Goal: Transaction & Acquisition: Purchase product/service

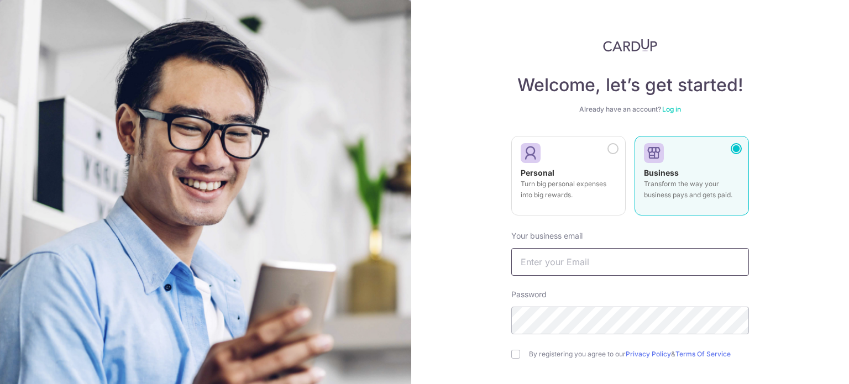
click at [578, 255] on input "text" at bounding box center [630, 262] width 238 height 28
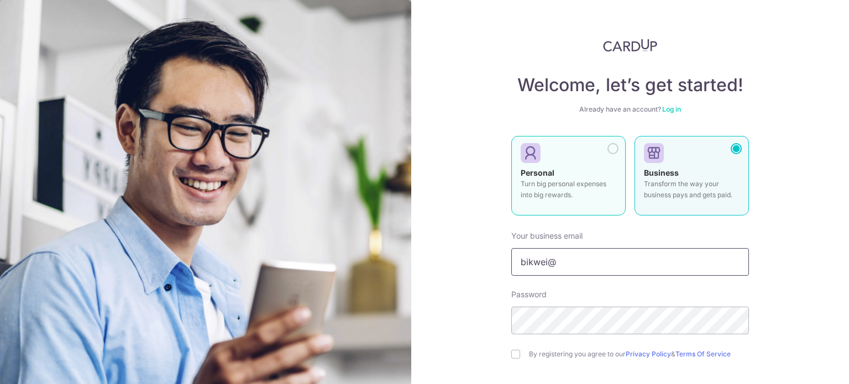
type input "bikwei@"
click at [552, 171] on div "Personal Turn big personal expenses into big rewards." at bounding box center [568, 186] width 96 height 39
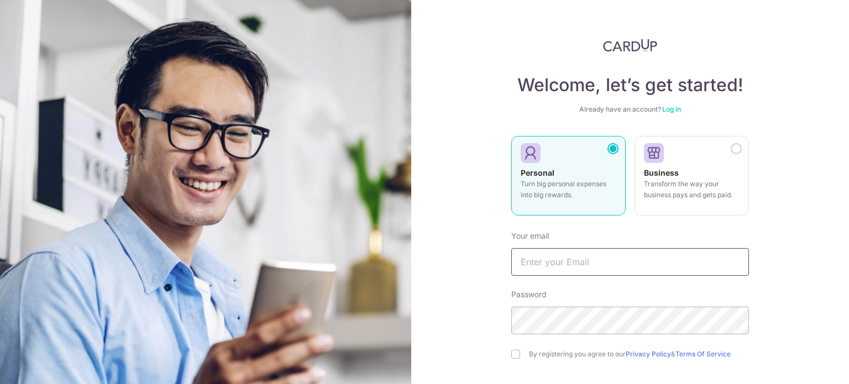
click at [602, 256] on input "text" at bounding box center [630, 262] width 238 height 28
type input "[EMAIL_ADDRESS][DOMAIN_NAME]"
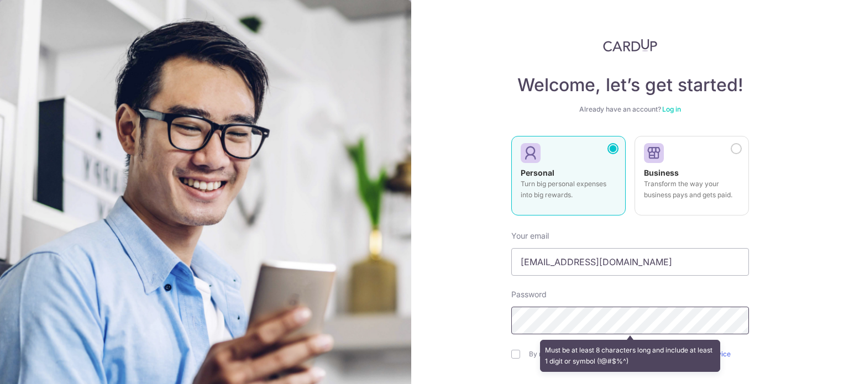
scroll to position [98, 0]
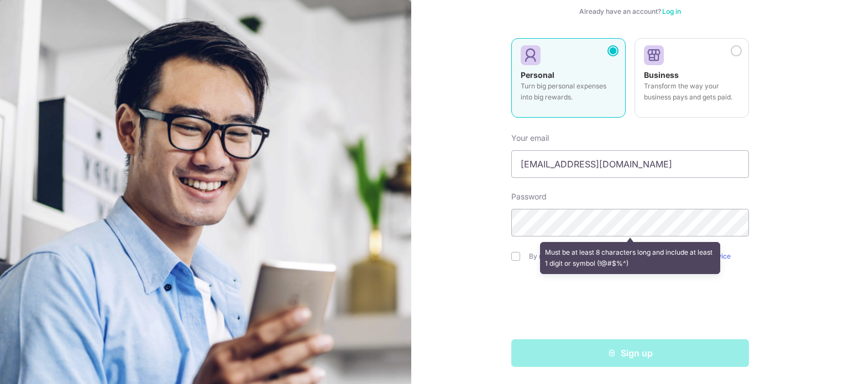
click at [514, 260] on div "Must be at least 8 characters long and include at least 1 digit or symbol (!@#$…" at bounding box center [630, 258] width 238 height 41
click at [511, 252] on div "Must be at least 8 characters long and include at least 1 digit or symbol (!@#$…" at bounding box center [630, 258] width 238 height 41
click at [511, 254] on div "Must be at least 8 characters long and include at least 1 digit or symbol (!@#$…" at bounding box center [630, 258] width 238 height 41
click at [788, 271] on div "Welcome, let’s get started! Already have an account? Log in Personal Turn big p…" at bounding box center [630, 192] width 438 height 384
click at [355, 220] on section "Welcome, let’s get started! Already have an account? Log in Personal Turn big p…" at bounding box center [424, 192] width 849 height 384
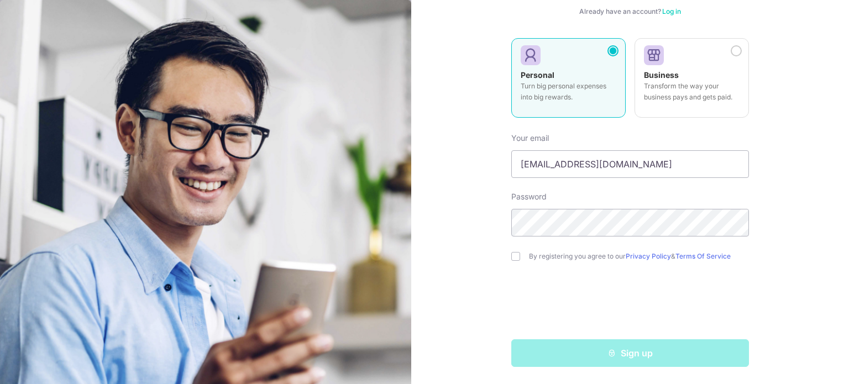
click at [522, 256] on div "By registering you agree to our Privacy Policy & Terms Of Service" at bounding box center [630, 256] width 238 height 13
click at [516, 254] on input "checkbox" at bounding box center [515, 256] width 9 height 9
checkbox input "true"
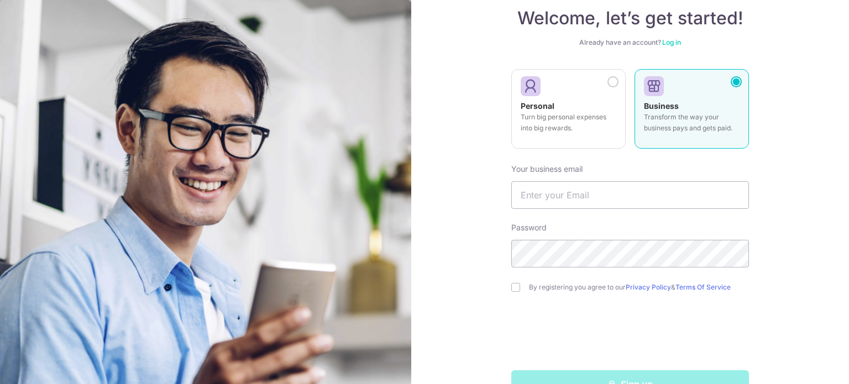
scroll to position [98, 0]
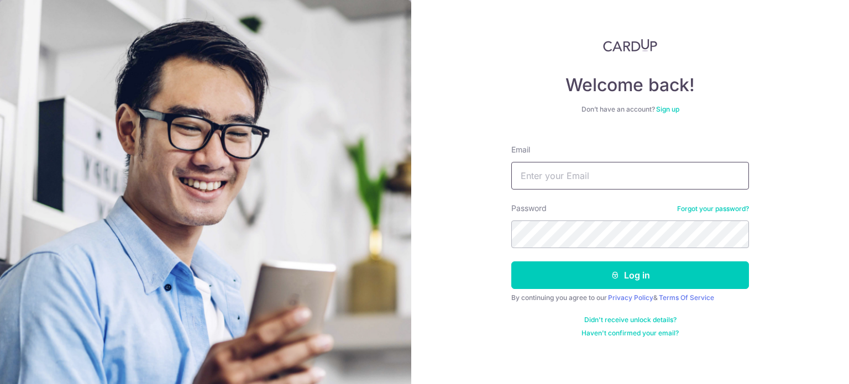
click at [617, 172] on input "Email" at bounding box center [630, 176] width 238 height 28
type input "[EMAIL_ADDRESS][DOMAIN_NAME]"
click at [511, 261] on button "Log in" at bounding box center [630, 275] width 238 height 28
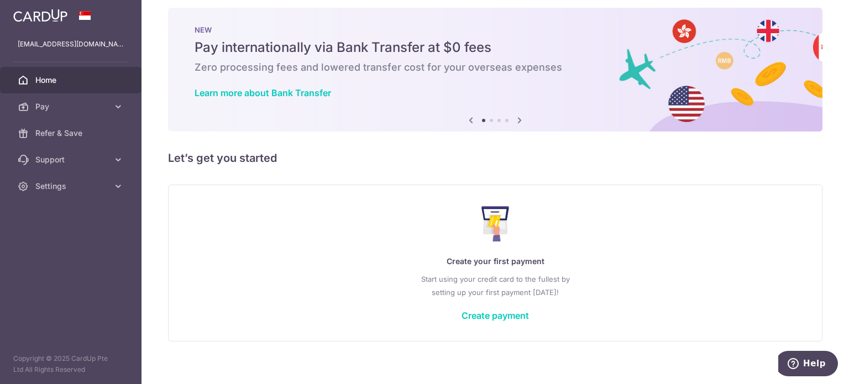
scroll to position [19, 0]
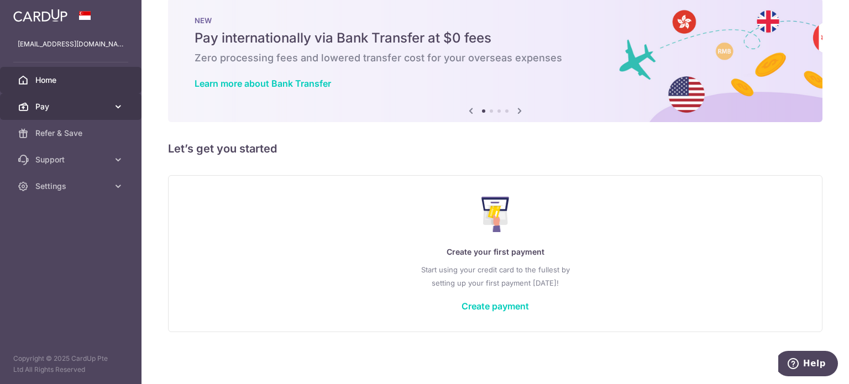
click at [57, 110] on span "Pay" at bounding box center [71, 106] width 73 height 11
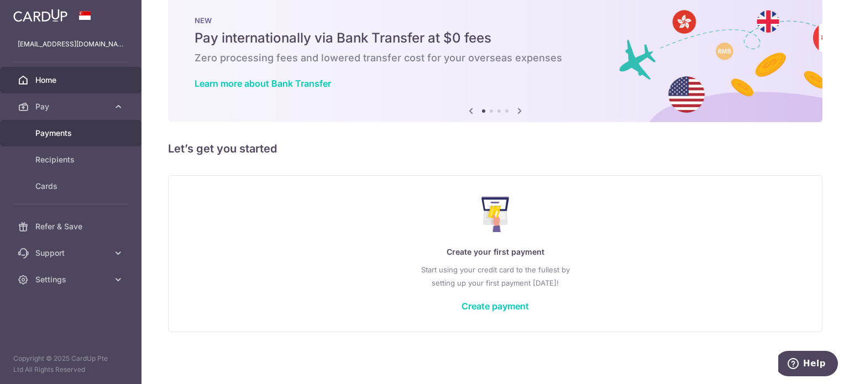
click at [62, 128] on span "Payments" at bounding box center [71, 133] width 73 height 11
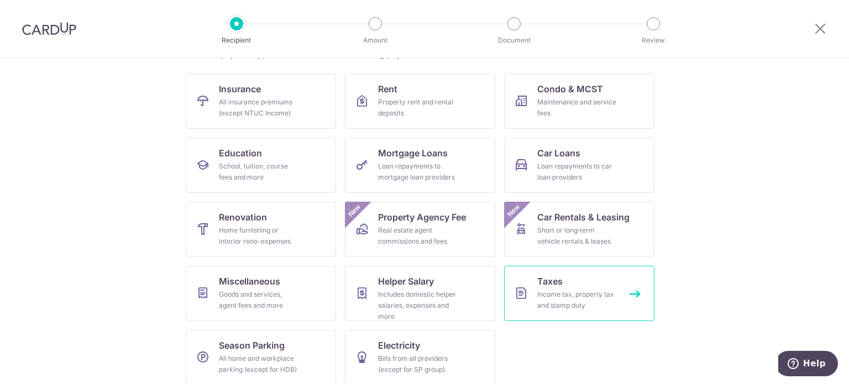
scroll to position [110, 0]
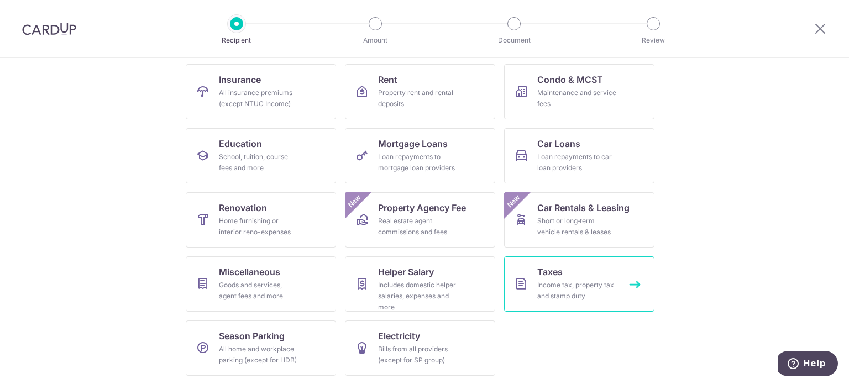
click at [608, 289] on div "Income tax, property tax and stamp duty" at bounding box center [577, 291] width 80 height 22
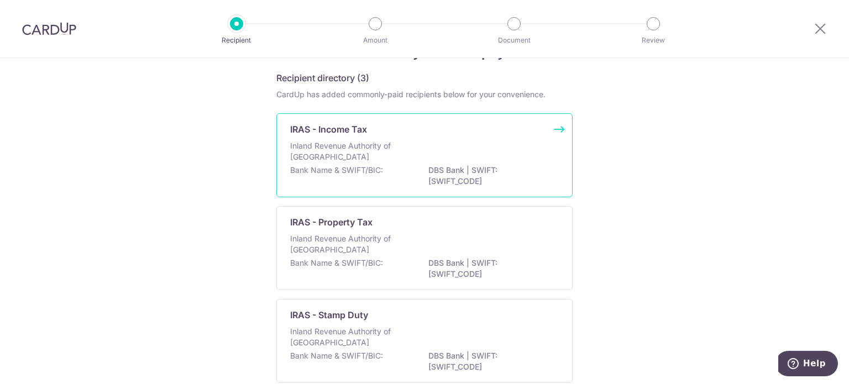
scroll to position [55, 0]
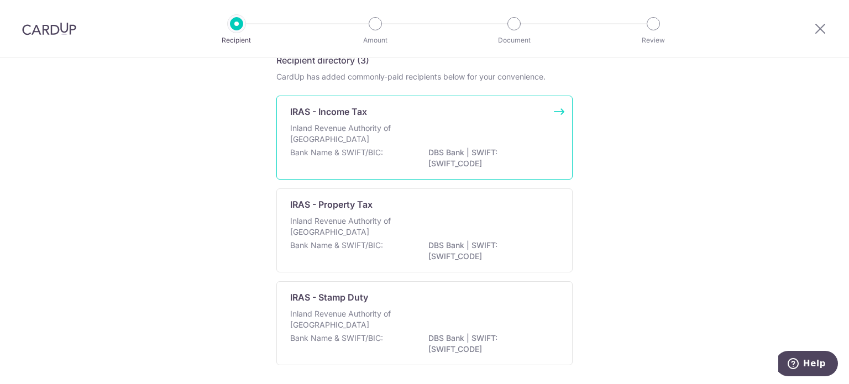
click at [462, 129] on div "Inland Revenue Authority of Singapore" at bounding box center [424, 135] width 269 height 24
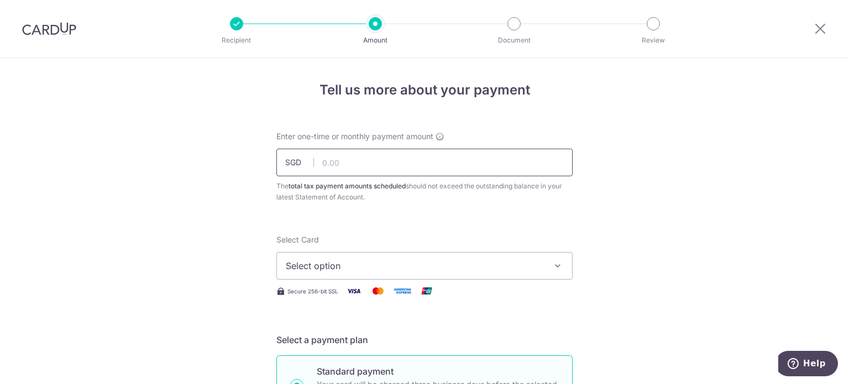
click at [393, 172] on input "text" at bounding box center [424, 163] width 296 height 28
click at [398, 176] on div "Enter one-time or monthly payment amount SGD The total tax payment amounts sche…" at bounding box center [424, 167] width 296 height 72
click at [396, 165] on input "text" at bounding box center [424, 163] width 296 height 28
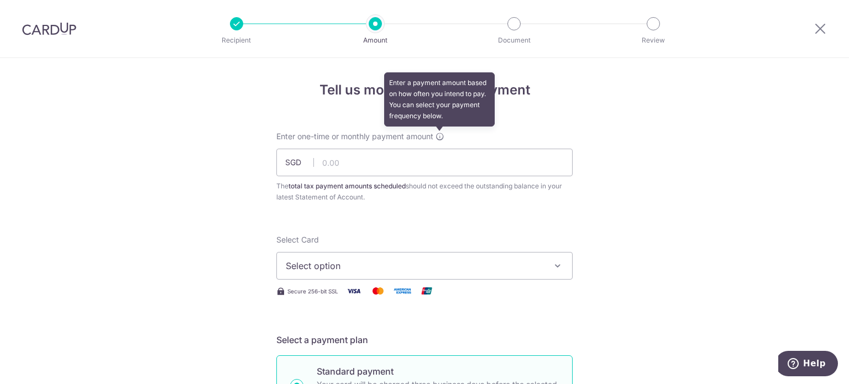
click at [443, 133] on icon at bounding box center [439, 136] width 9 height 9
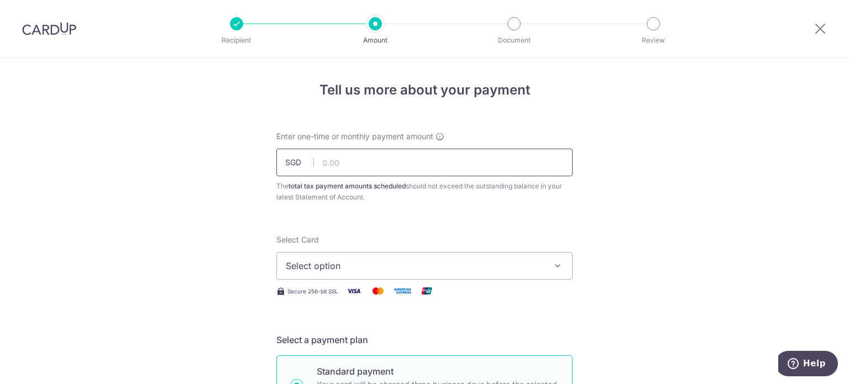
click at [395, 169] on input "text" at bounding box center [424, 163] width 296 height 28
click at [382, 161] on input "text" at bounding box center [424, 163] width 296 height 28
paste input "5,452.72"
type input "5,452.72"
click at [386, 267] on span "Select option" at bounding box center [414, 265] width 257 height 13
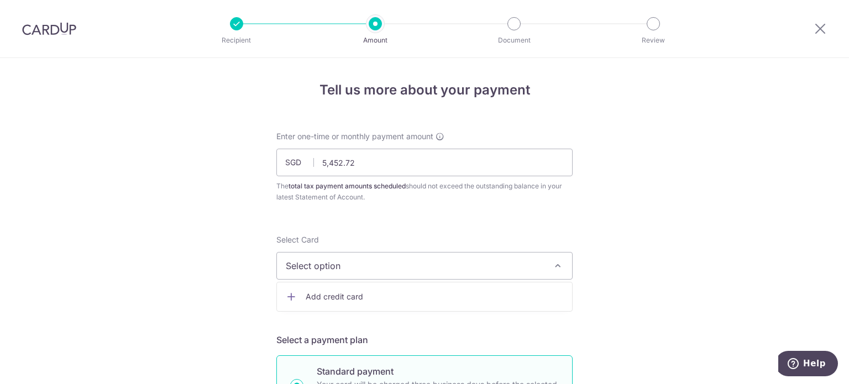
click at [360, 298] on span "Add credit card" at bounding box center [434, 296] width 257 height 11
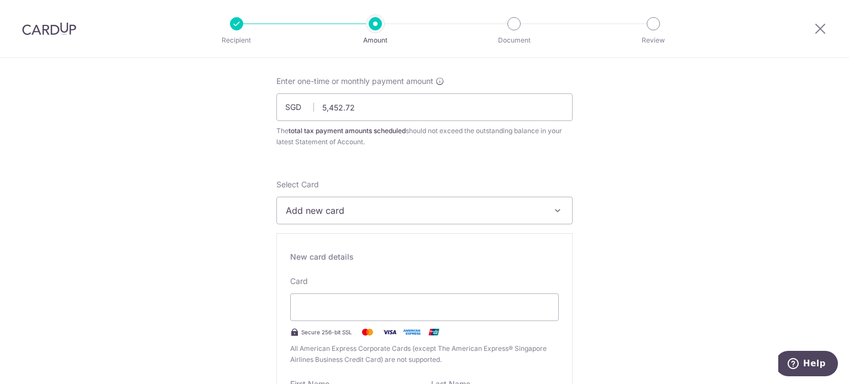
scroll to position [276, 0]
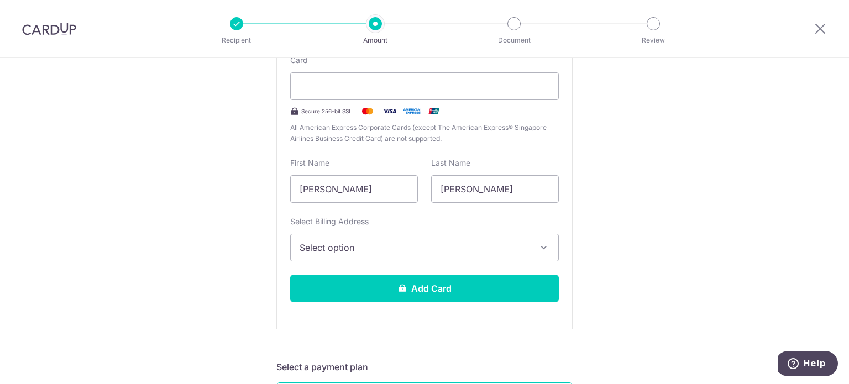
click at [389, 246] on span "Select option" at bounding box center [414, 247] width 230 height 13
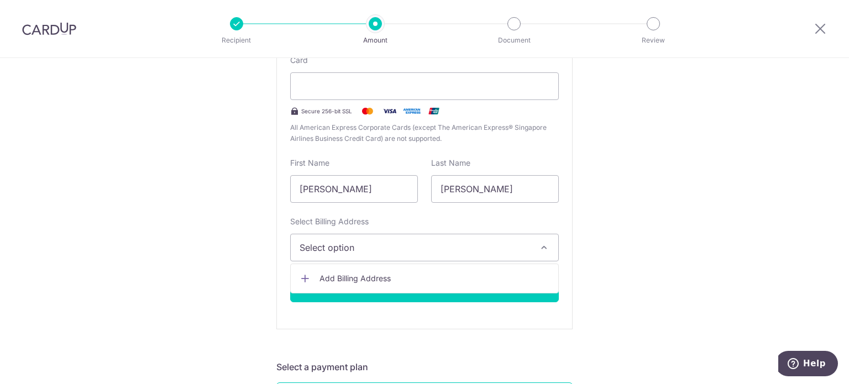
click at [407, 241] on span "Select option" at bounding box center [414, 247] width 230 height 13
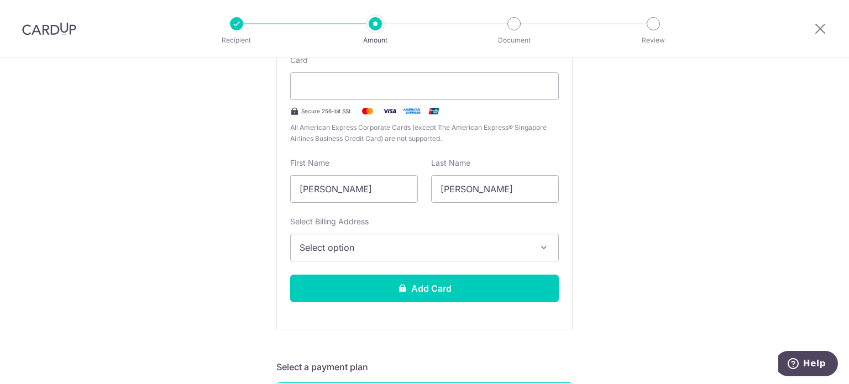
click at [401, 246] on span "Select option" at bounding box center [414, 247] width 230 height 13
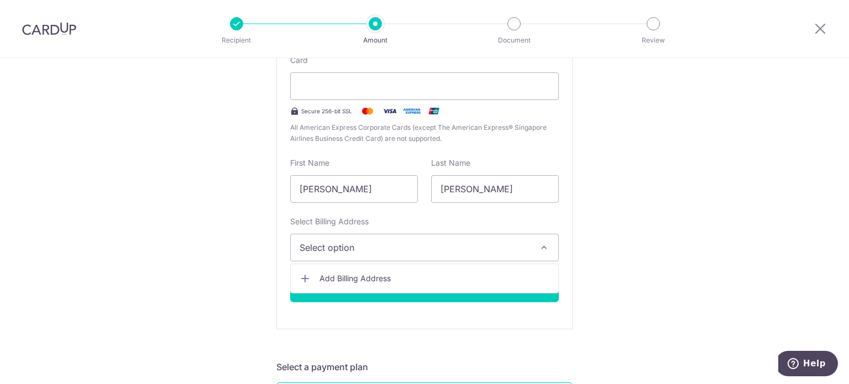
click at [381, 275] on span "Add Billing Address" at bounding box center [434, 278] width 230 height 11
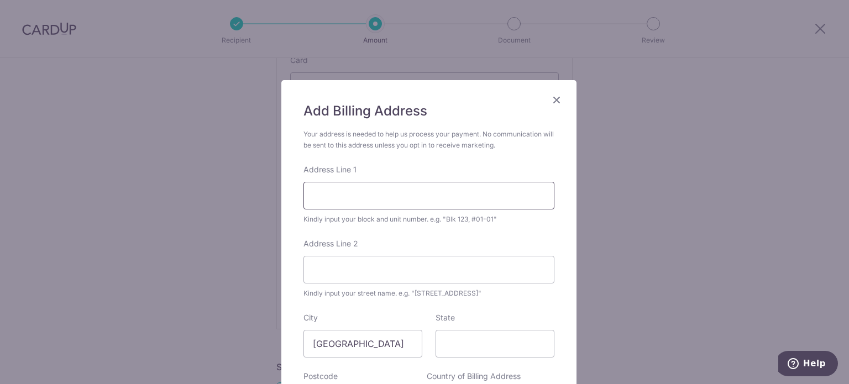
click at [391, 203] on input "Address Line 1" at bounding box center [428, 196] width 251 height 28
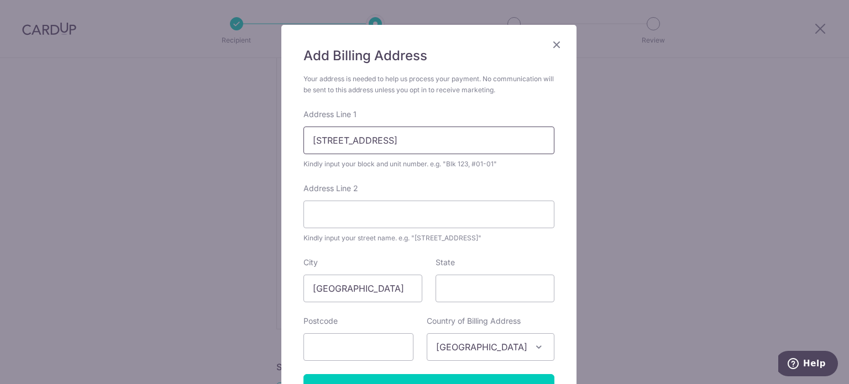
drag, startPoint x: 383, startPoint y: 139, endPoint x: 303, endPoint y: 141, distance: 80.1
click at [303, 141] on input "104 Holland Road #03-06" at bounding box center [428, 141] width 251 height 28
click at [325, 138] on input "104 Holland Road #03-06" at bounding box center [428, 141] width 251 height 28
drag, startPoint x: 327, startPoint y: 141, endPoint x: 381, endPoint y: 138, distance: 54.2
click at [381, 138] on input "104 Holland Road #03-06" at bounding box center [428, 141] width 251 height 28
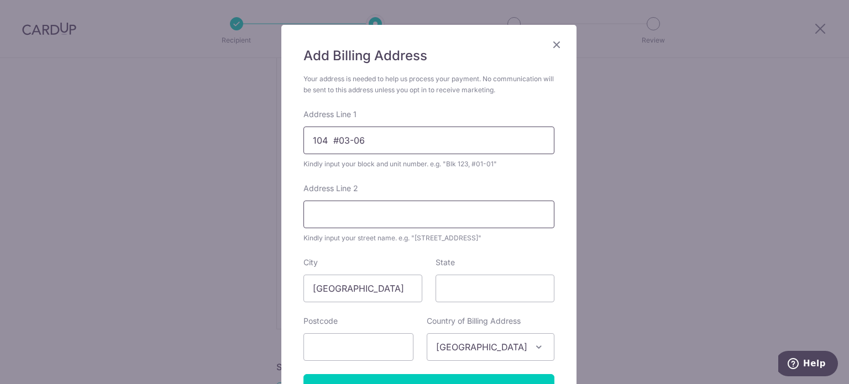
type input "104 #03-06"
click at [362, 213] on input "Address Line 2" at bounding box center [428, 215] width 251 height 28
paste input "Holland Road"
type input "Holland Road"
click at [325, 138] on input "104 #03-06" at bounding box center [428, 141] width 251 height 28
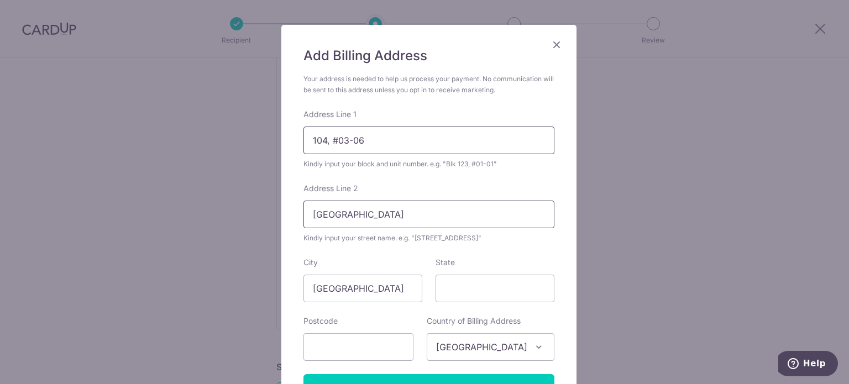
type input "104, #03-06"
click at [454, 202] on input "Holland Road" at bounding box center [428, 215] width 251 height 28
click at [469, 295] on input "State" at bounding box center [494, 289] width 119 height 28
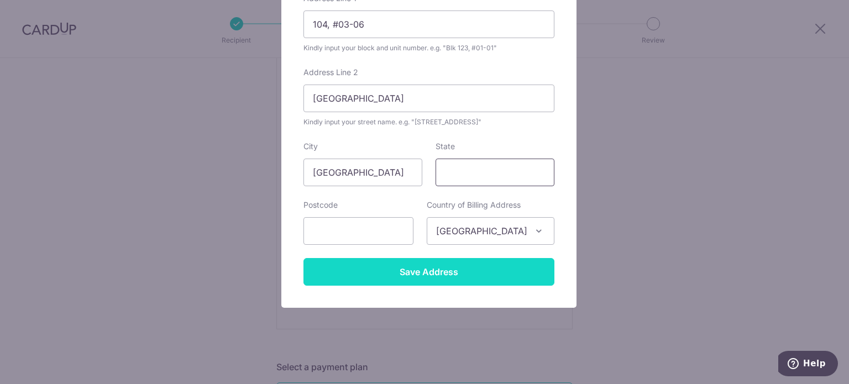
scroll to position [175, 0]
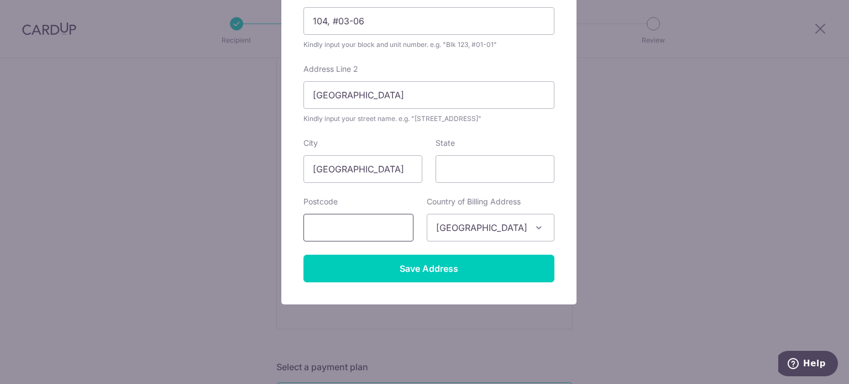
click at [305, 216] on input "text" at bounding box center [358, 228] width 110 height 28
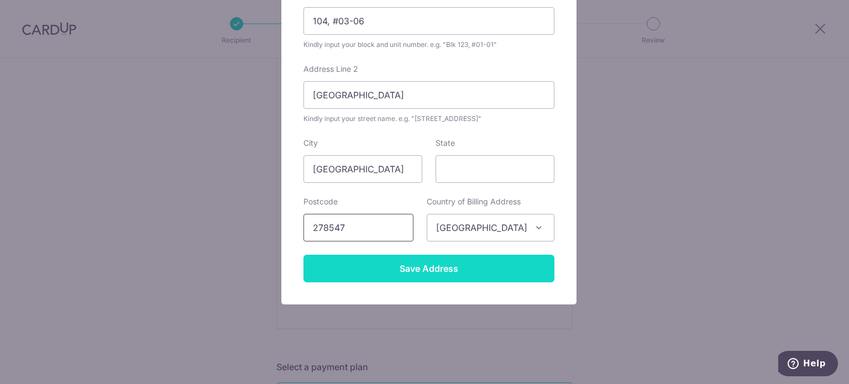
type input "278547"
click at [446, 269] on input "Save Address" at bounding box center [428, 269] width 251 height 28
click at [462, 275] on input "Save Address" at bounding box center [428, 269] width 251 height 28
click at [438, 261] on input "Save Address" at bounding box center [428, 269] width 251 height 28
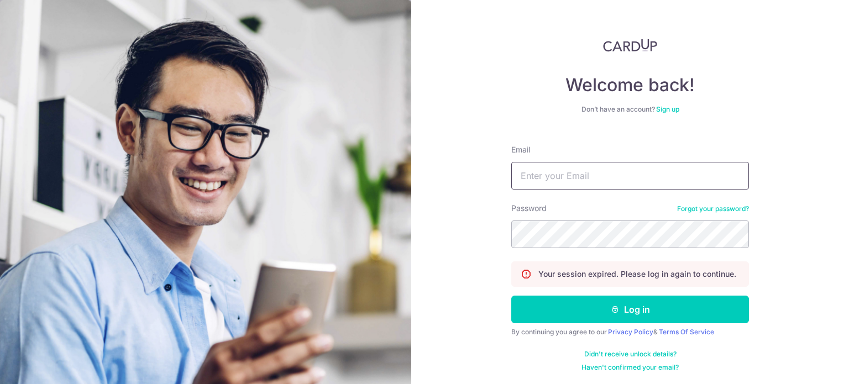
click at [624, 178] on input "Email" at bounding box center [630, 176] width 238 height 28
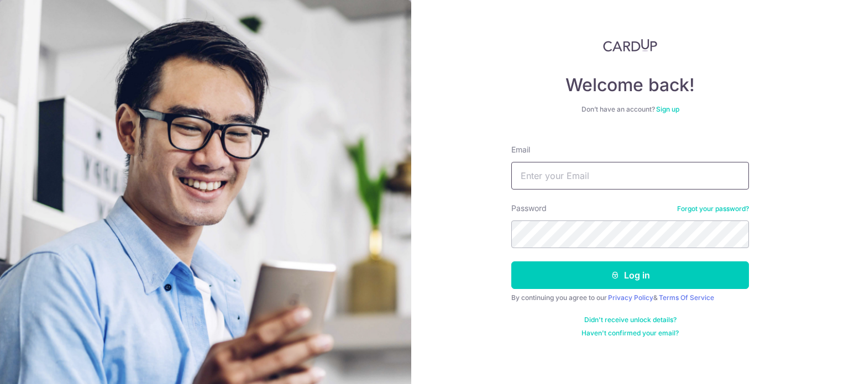
click at [632, 169] on input "Email" at bounding box center [630, 176] width 238 height 28
type input "bikwei@gma"
